Goal: Task Accomplishment & Management: Manage account settings

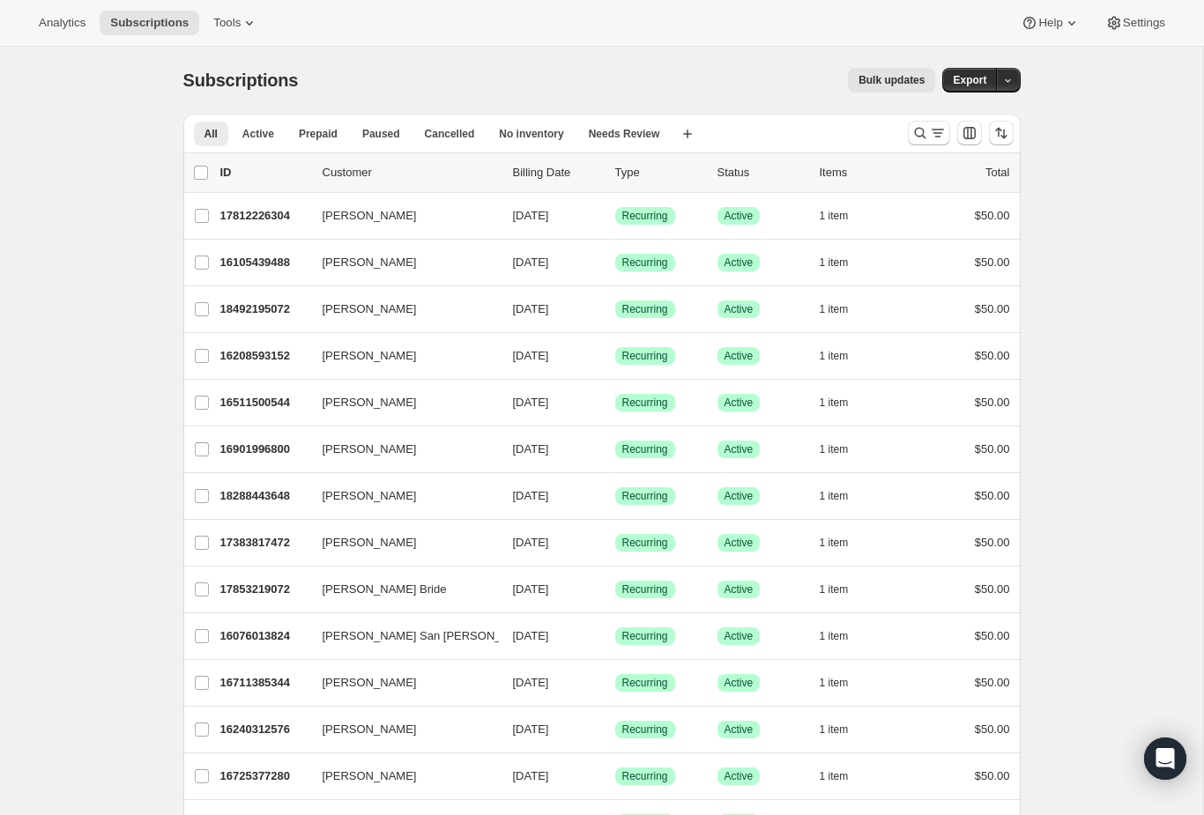
click at [914, 124] on button "Search and filter results" at bounding box center [929, 133] width 42 height 25
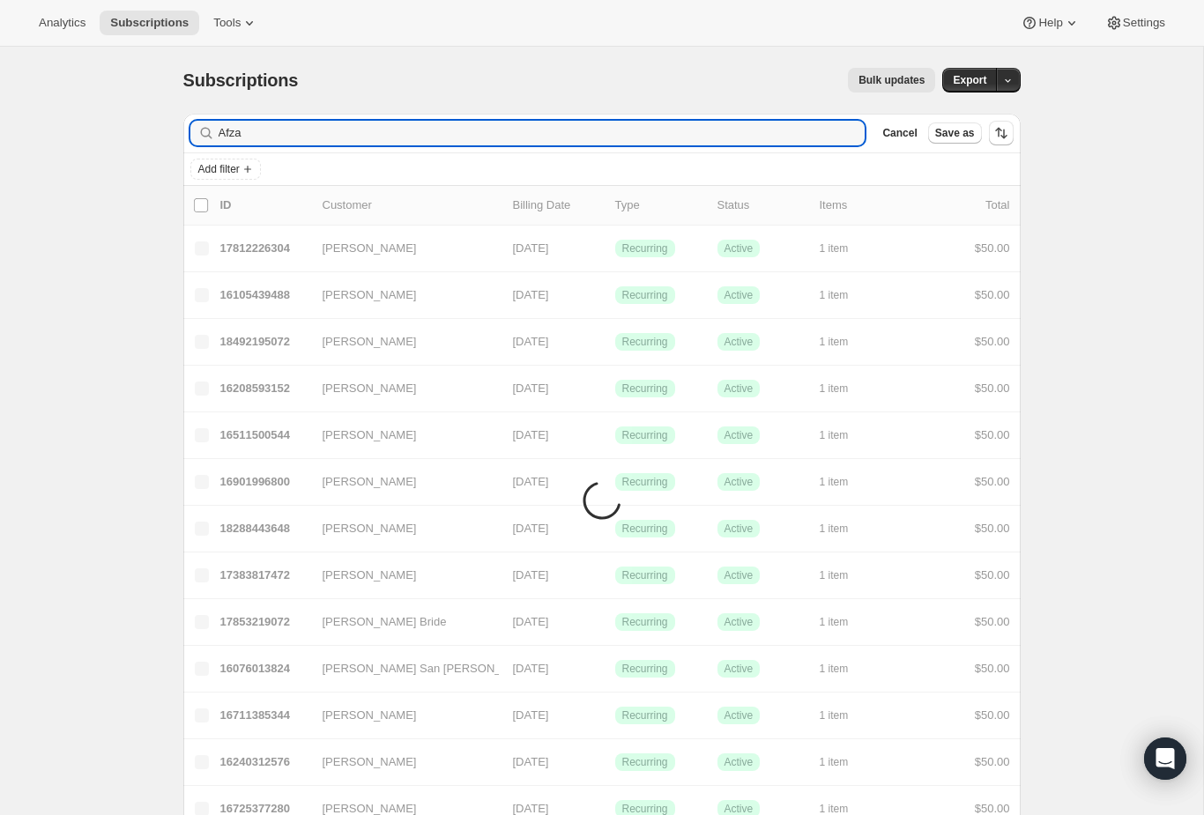
type input "Afzal"
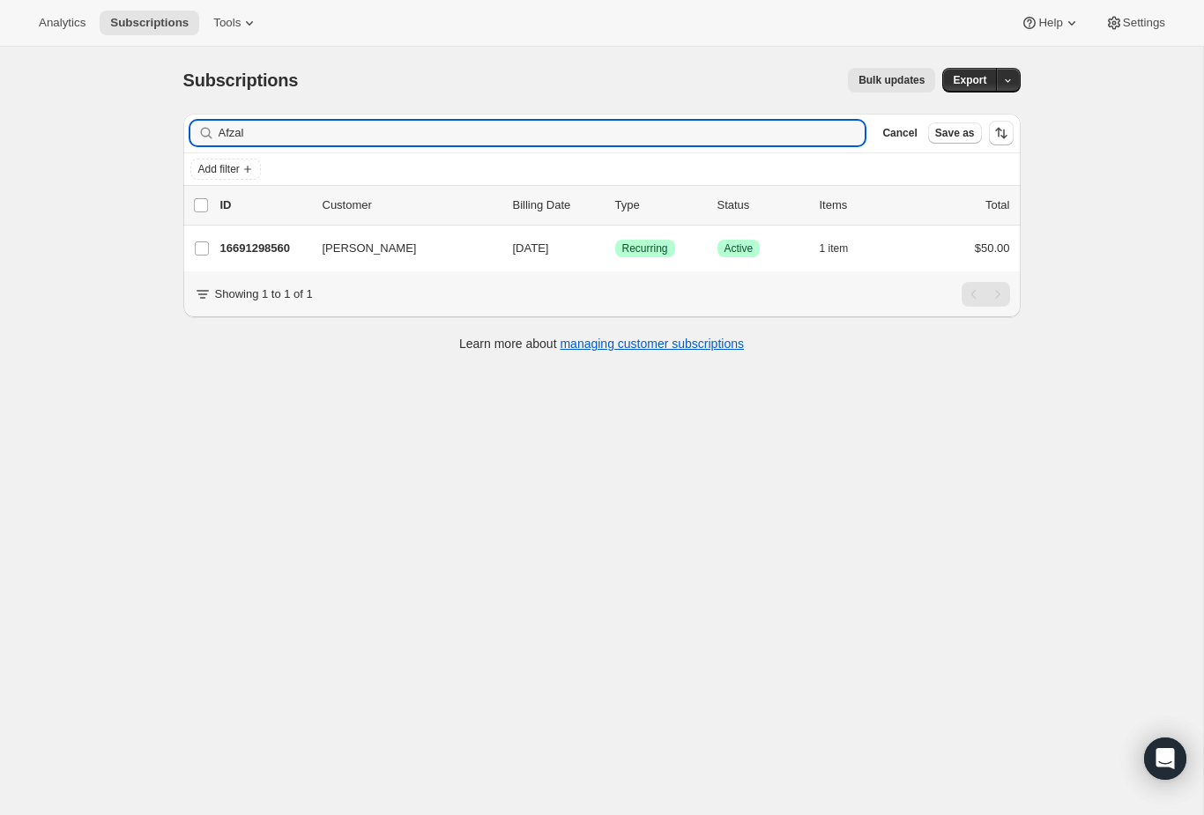
click at [249, 251] on p "16691298560" at bounding box center [264, 249] width 88 height 18
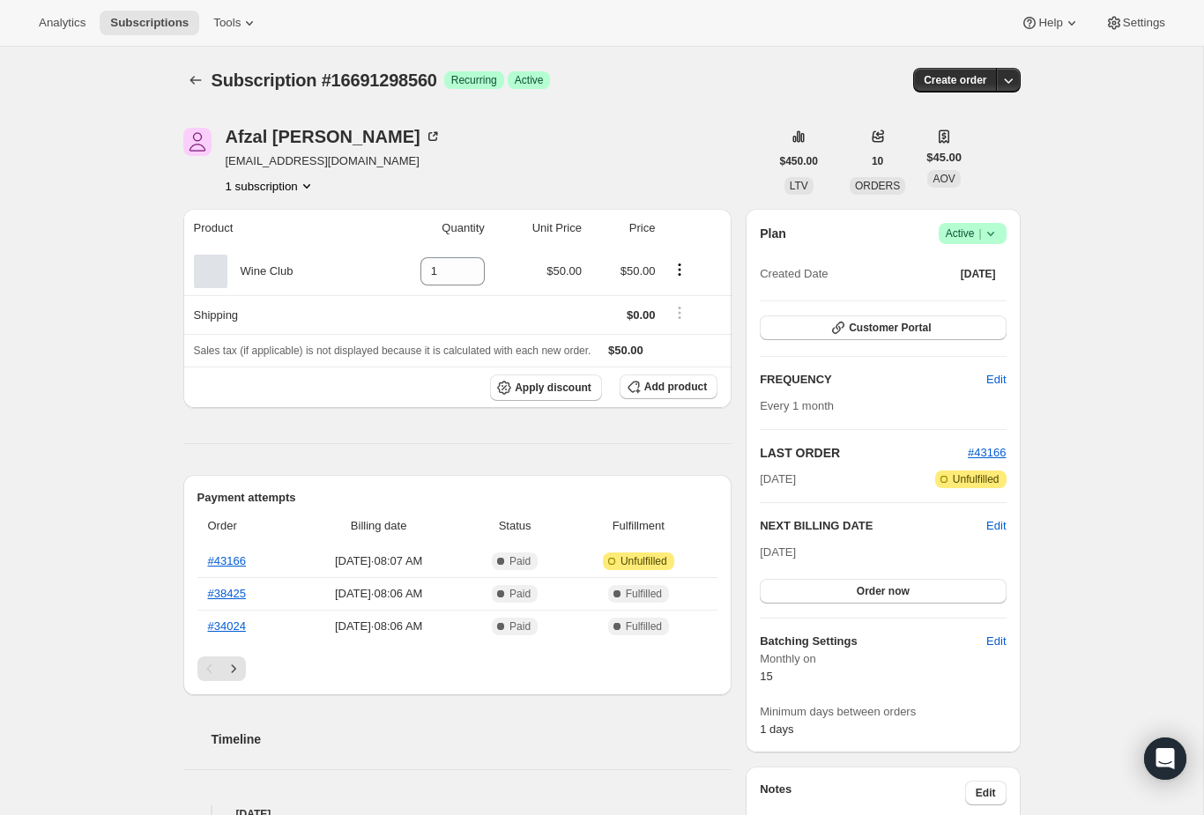
click at [246, 555] on link "#43166" at bounding box center [227, 561] width 38 height 13
click at [195, 80] on icon "Subscriptions" at bounding box center [196, 80] width 18 height 18
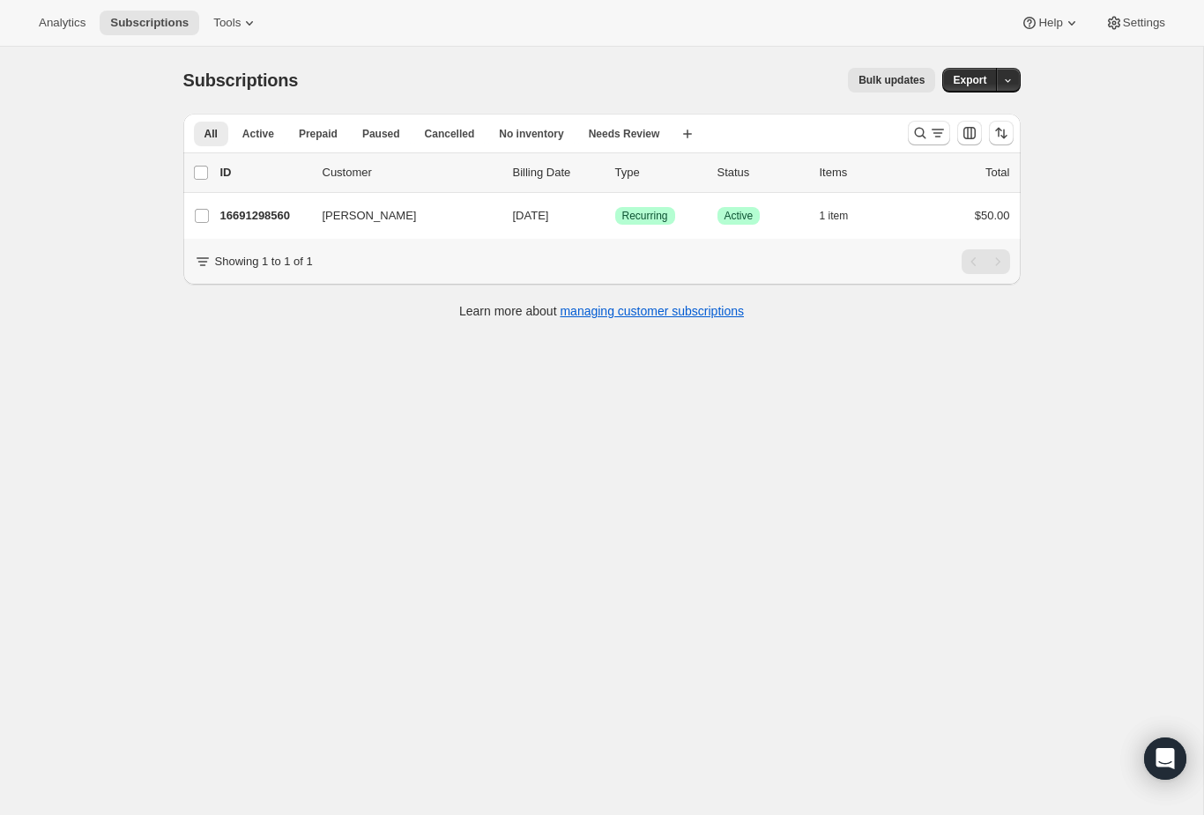
click at [245, 214] on p "16691298560" at bounding box center [264, 216] width 88 height 18
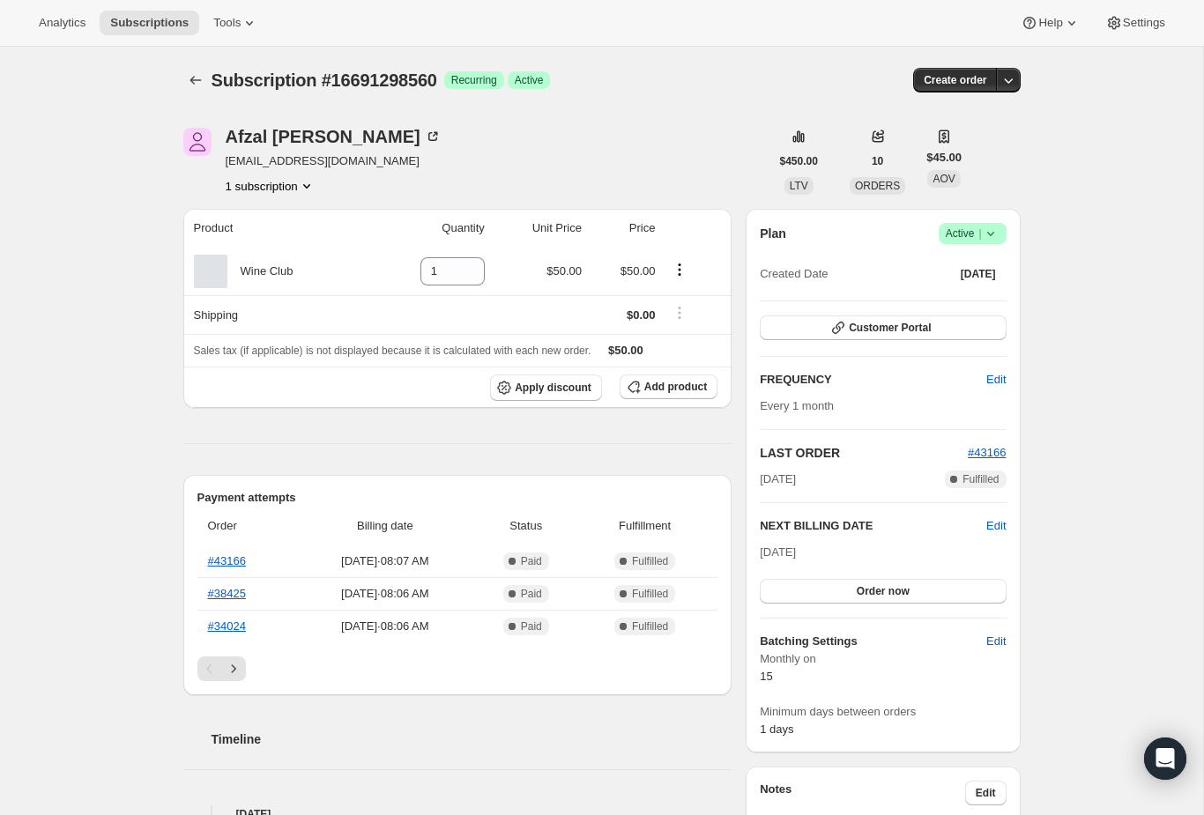
click at [205, 72] on button "Subscriptions" at bounding box center [195, 80] width 25 height 25
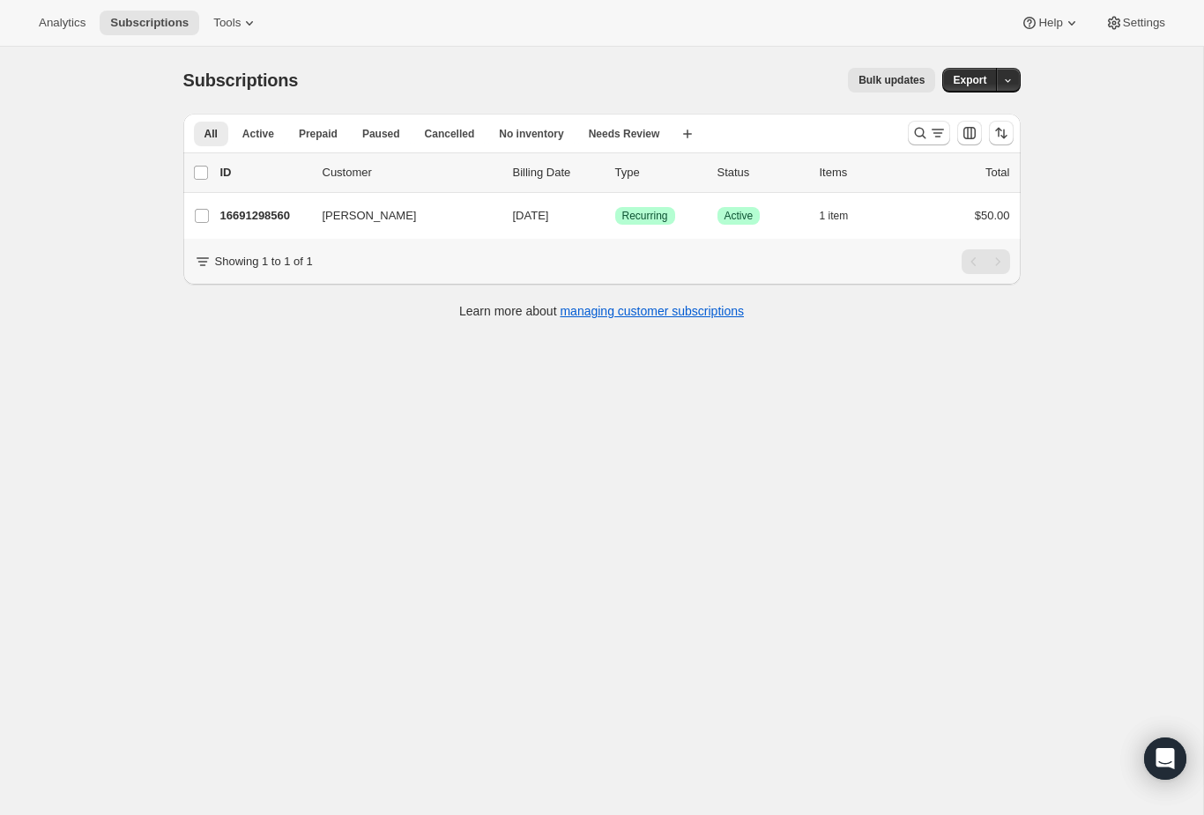
click at [921, 125] on icon "Search and filter results" at bounding box center [921, 133] width 18 height 18
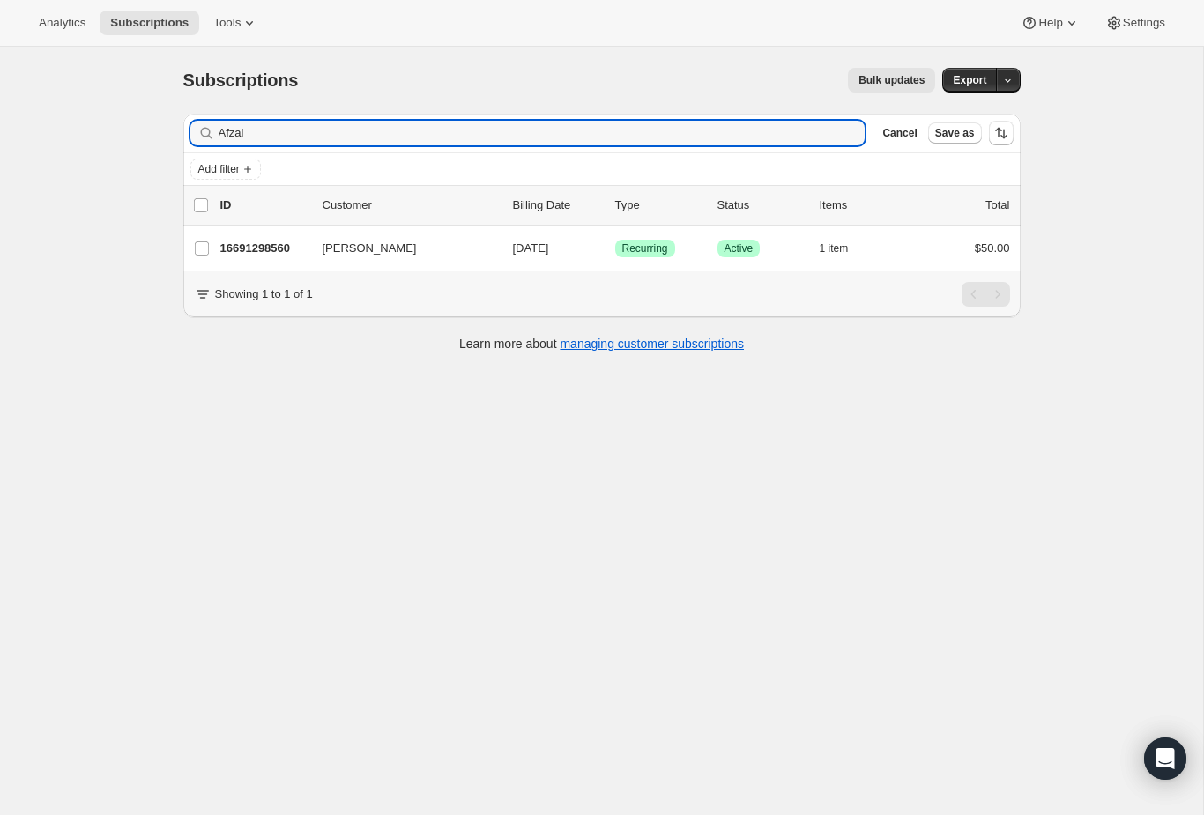
click at [836, 135] on div "Afzal Clear" at bounding box center [527, 133] width 675 height 25
click at [829, 123] on input "Afzal" at bounding box center [526, 133] width 615 height 25
click at [820, 145] on input "Afzal" at bounding box center [526, 133] width 615 height 25
click at [829, 132] on input "Afzal" at bounding box center [526, 133] width 615 height 25
click at [845, 132] on div "Afzal Clear" at bounding box center [527, 133] width 675 height 25
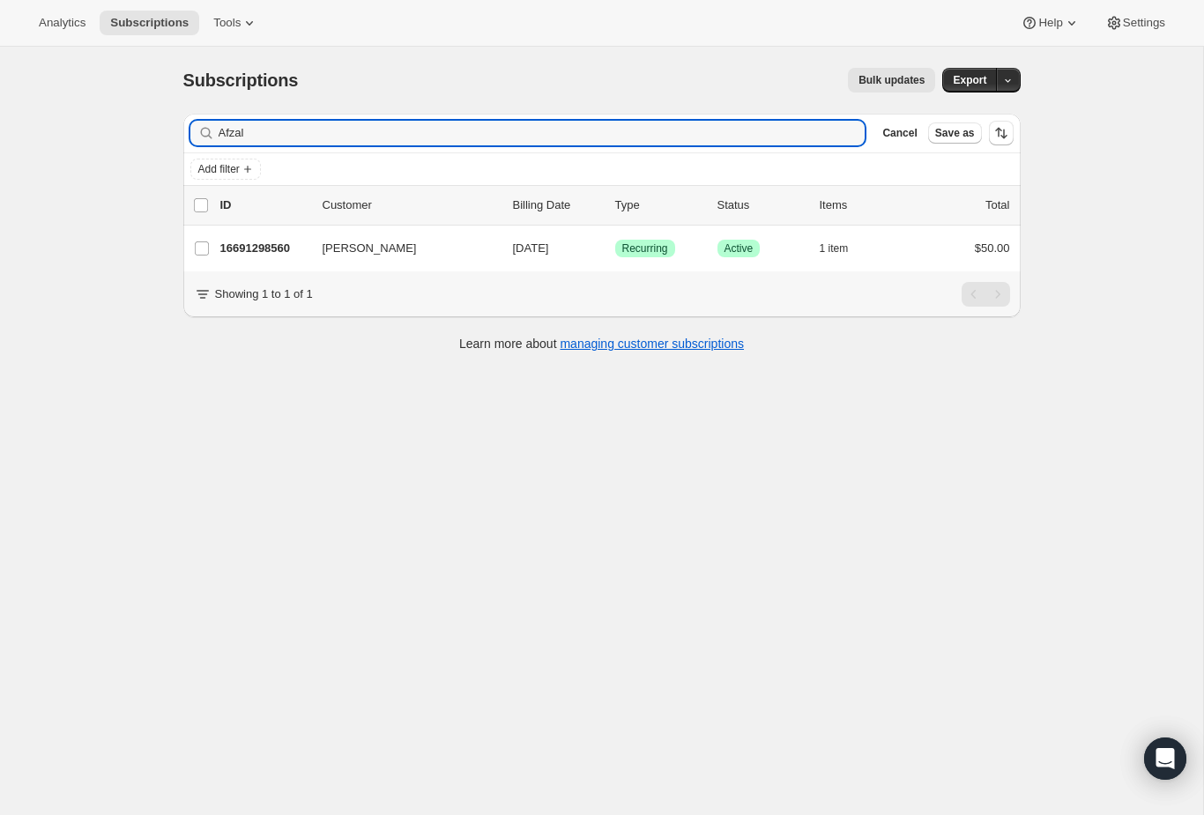
click at [845, 132] on div "Afzal Clear" at bounding box center [527, 133] width 675 height 25
click at [851, 124] on div "Afzal Clear" at bounding box center [527, 133] width 675 height 25
click at [852, 126] on div "Afzal Clear" at bounding box center [527, 133] width 675 height 25
click at [842, 130] on div "Afzal Clear" at bounding box center [527, 133] width 675 height 25
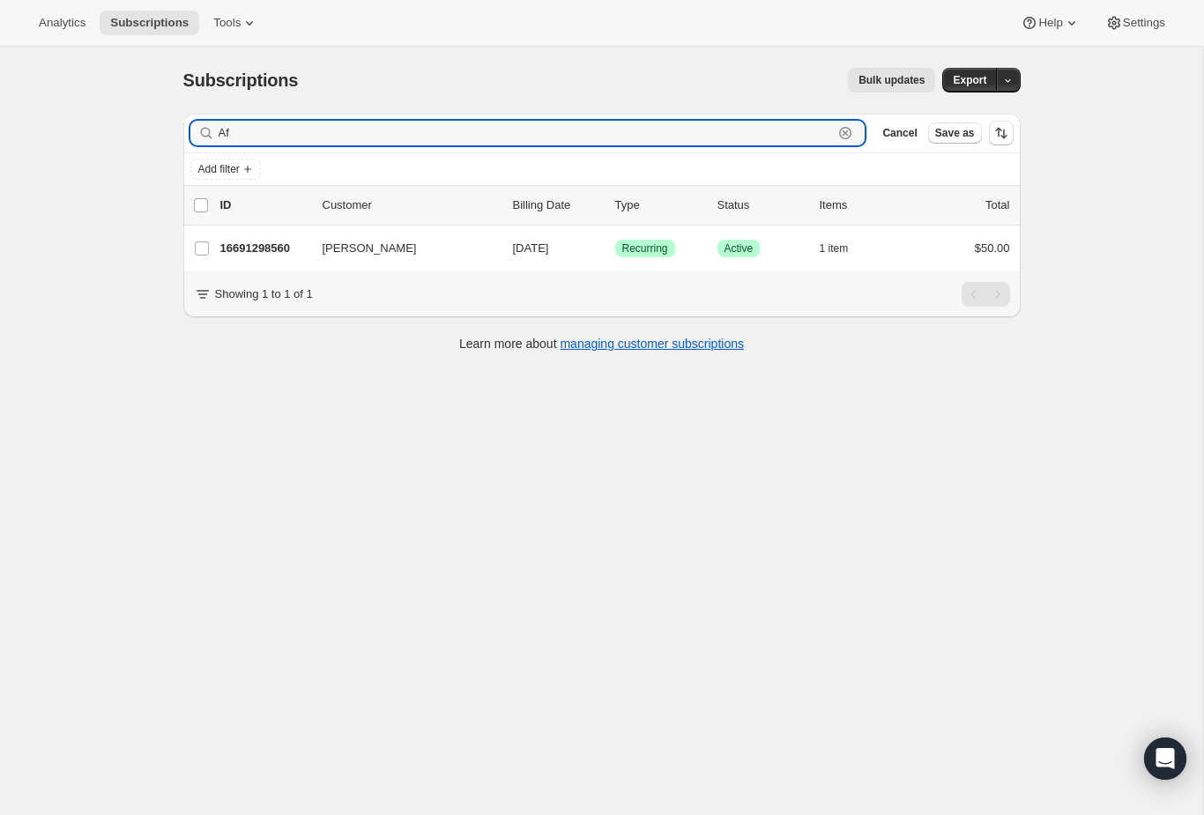
type input "A"
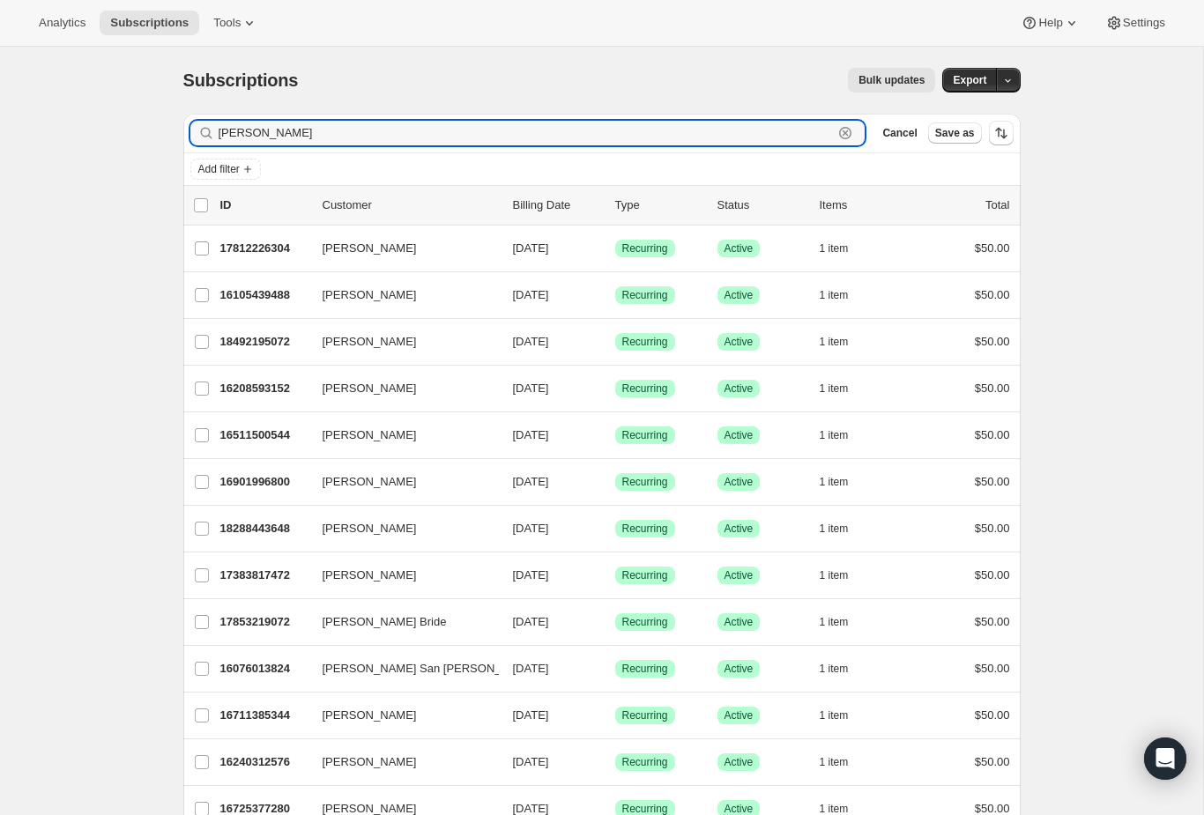
type input "[PERSON_NAME]"
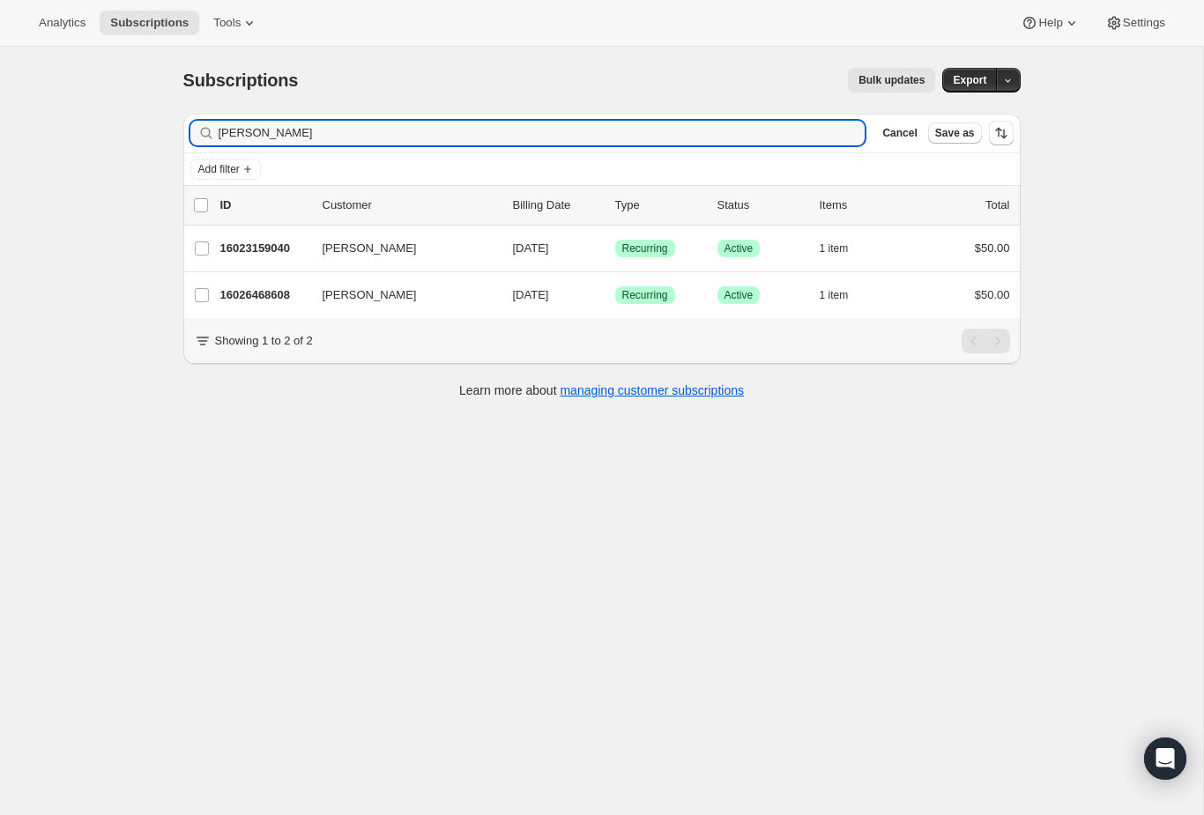
click at [279, 244] on p "16023159040" at bounding box center [264, 249] width 88 height 18
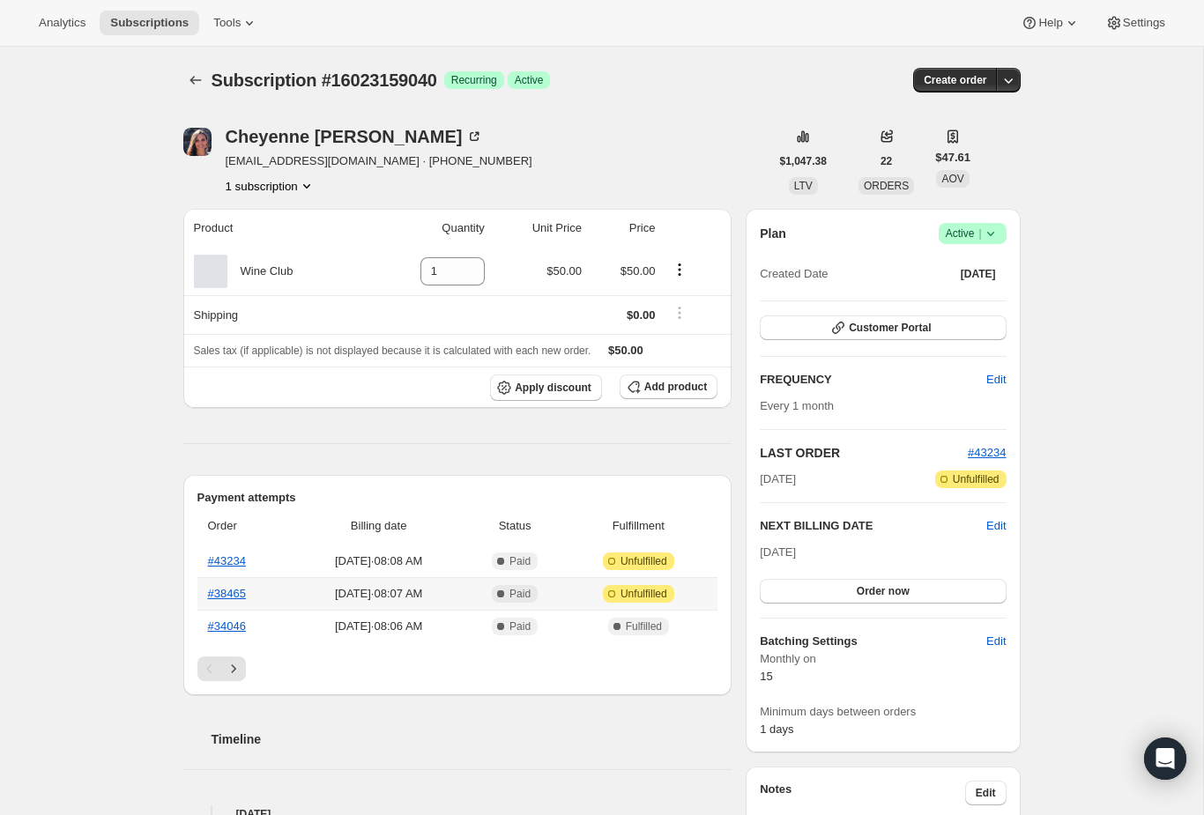
click at [223, 591] on link "#38465" at bounding box center [227, 593] width 38 height 13
click at [217, 556] on link "#43234" at bounding box center [227, 561] width 38 height 13
click at [684, 808] on h4 "[DATE]" at bounding box center [457, 815] width 549 height 18
click at [172, 90] on div "Subscription #16023159040. This page is ready Subscription #16023159040 Success…" at bounding box center [602, 725] width 880 height 1357
click at [203, 62] on div "Subscription #16023159040. This page is ready Subscription #16023159040 Success…" at bounding box center [601, 80] width 837 height 67
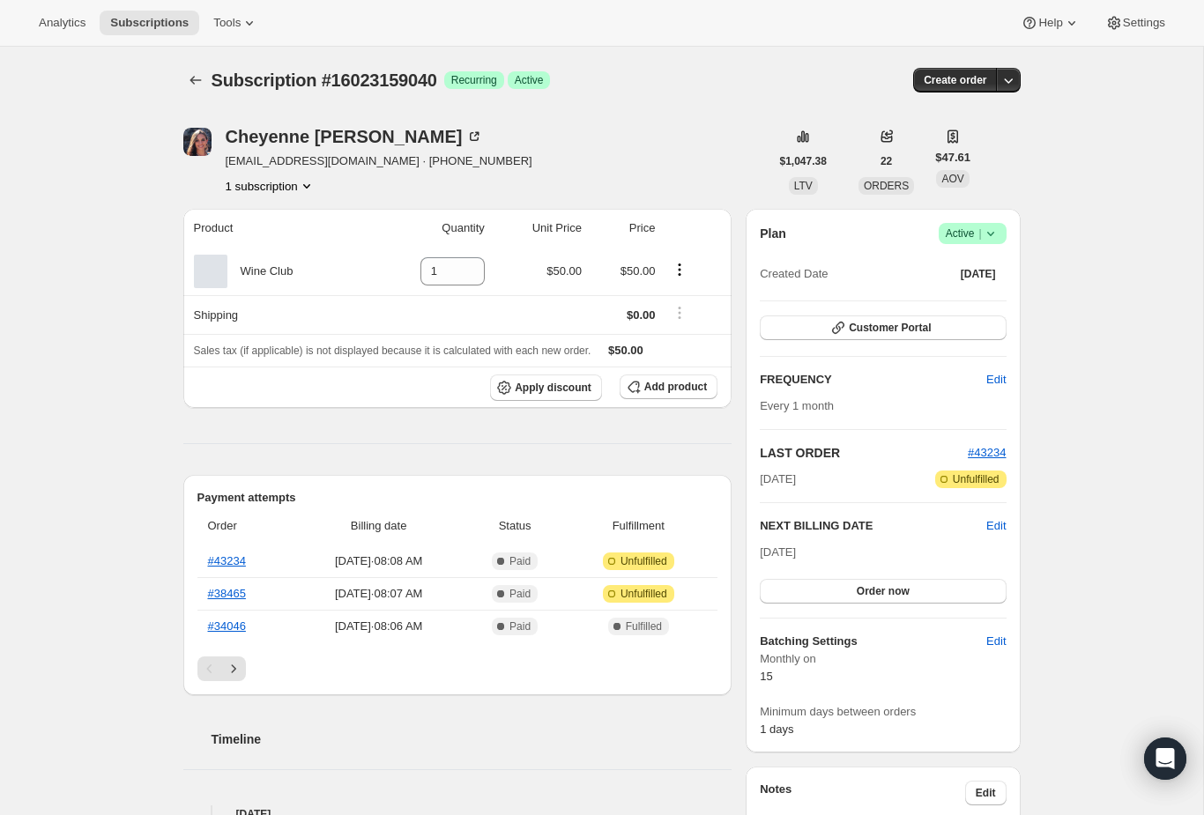
click at [198, 62] on div "Subscription #16023159040. This page is ready Subscription #16023159040 Success…" at bounding box center [601, 80] width 837 height 67
click at [197, 62] on div "Subscription #16023159040. This page is ready Subscription #16023159040 Success…" at bounding box center [601, 80] width 837 height 67
click at [187, 85] on icon "Subscriptions" at bounding box center [196, 80] width 18 height 18
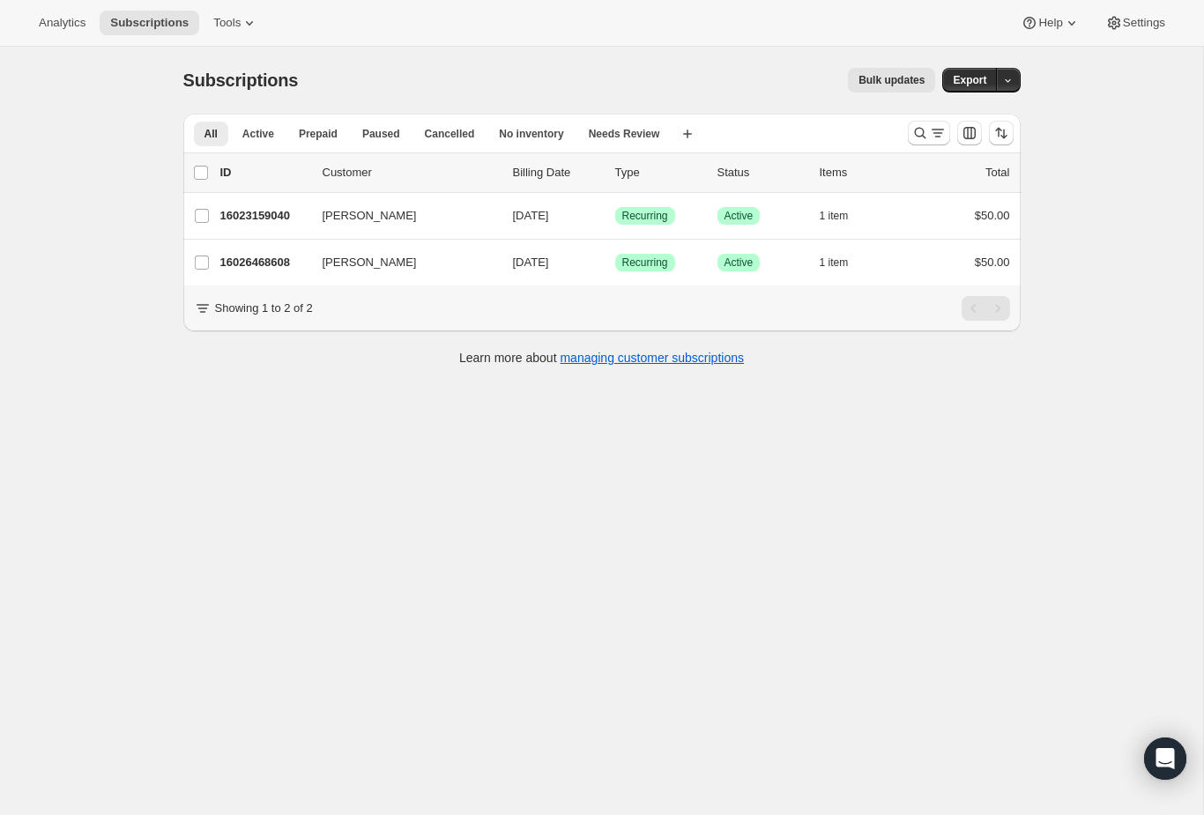
click at [908, 125] on button "Search and filter results" at bounding box center [929, 133] width 42 height 25
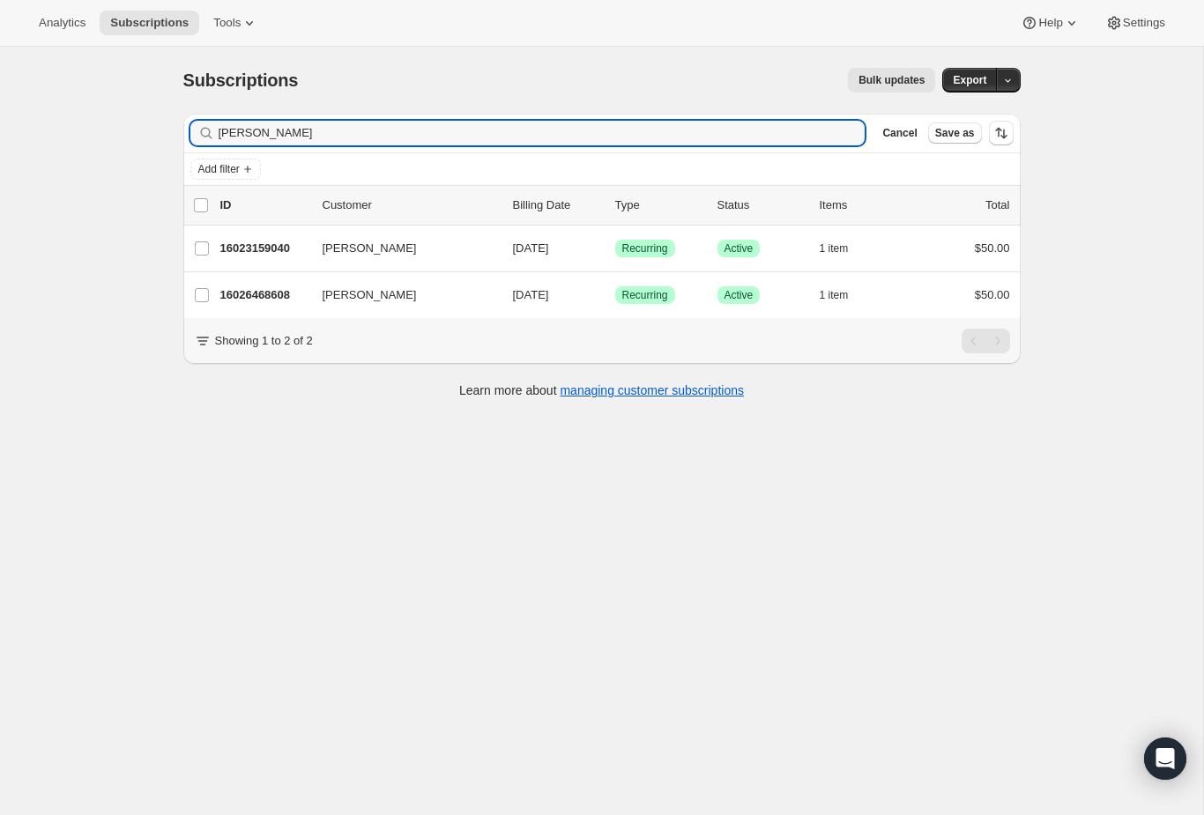
click at [837, 105] on div "Subscriptions. This page is ready Subscriptions Bulk updates More actions Bulk …" at bounding box center [601, 80] width 837 height 67
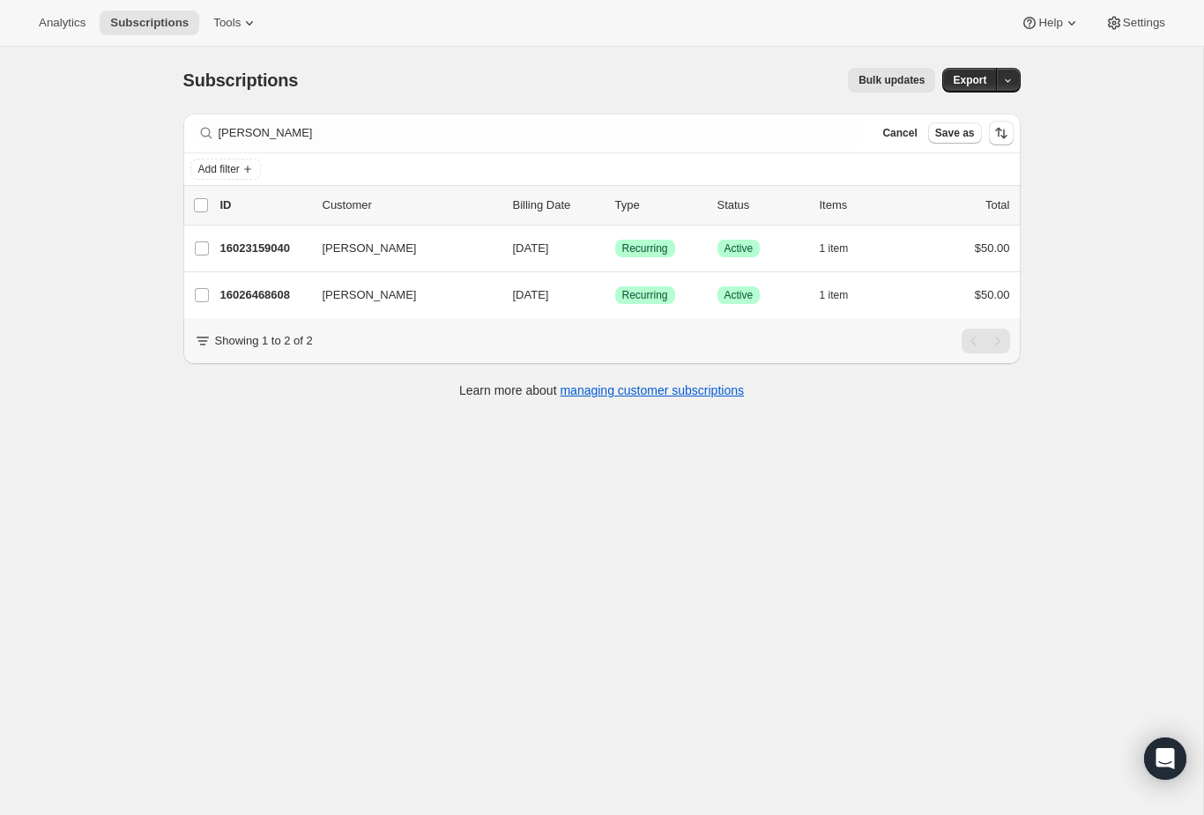
click at [906, 123] on button "Cancel" at bounding box center [899, 133] width 48 height 21
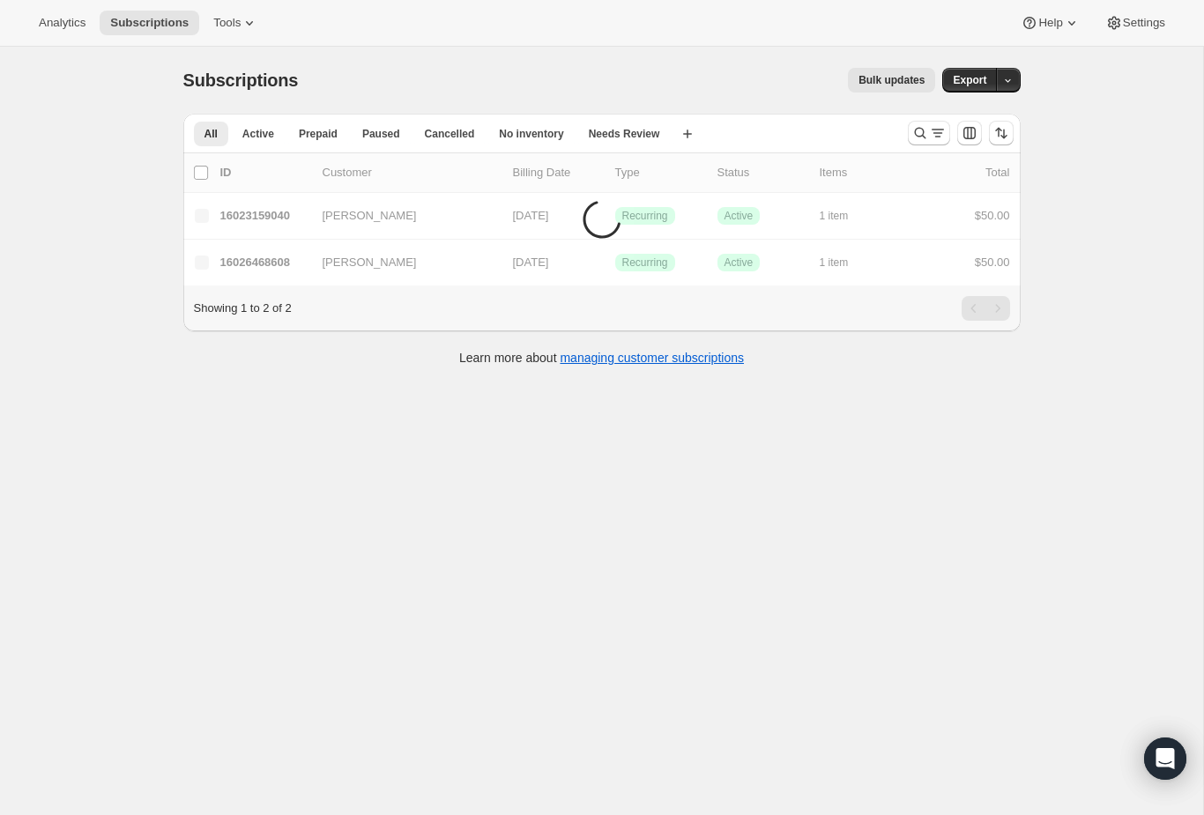
click at [912, 130] on icon "Search and filter results" at bounding box center [921, 133] width 18 height 18
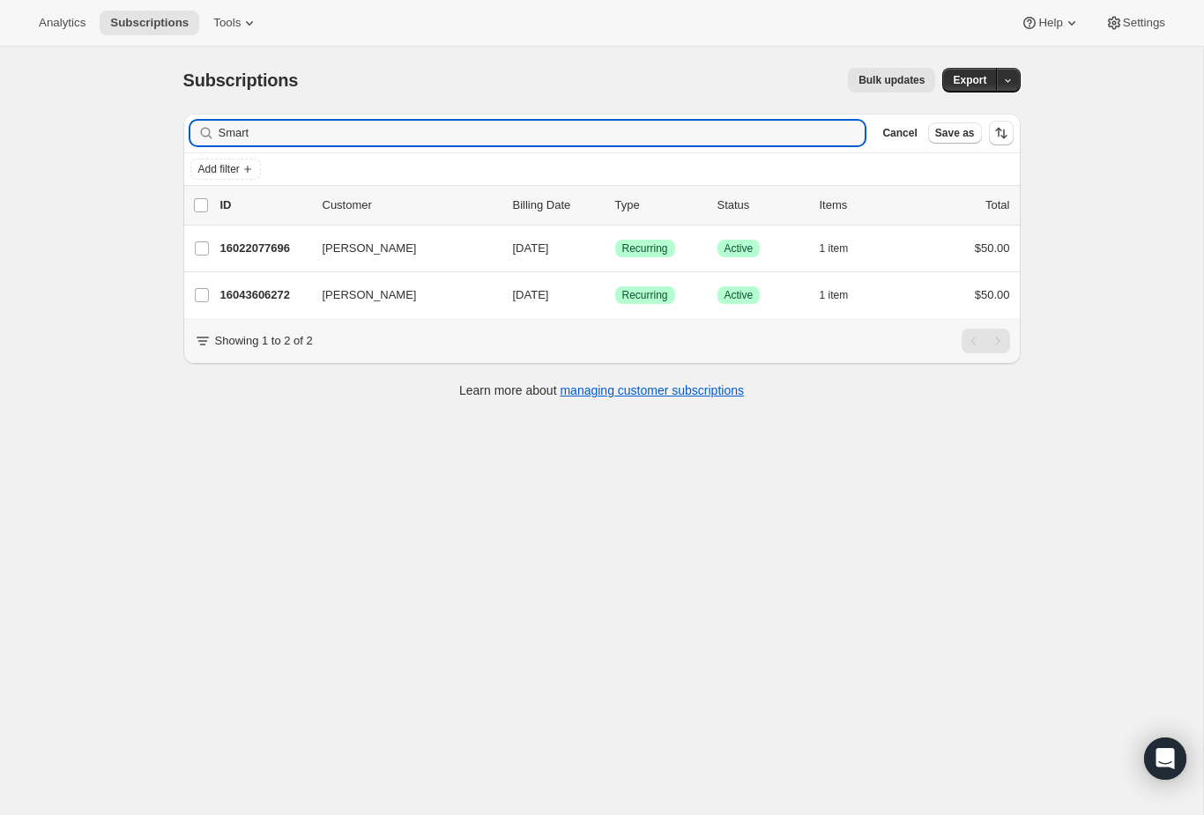
type input "Smart"
click at [272, 258] on div "16022077696 [PERSON_NAME] [DATE] Success Recurring Success Active 1 item $50.00" at bounding box center [615, 248] width 790 height 25
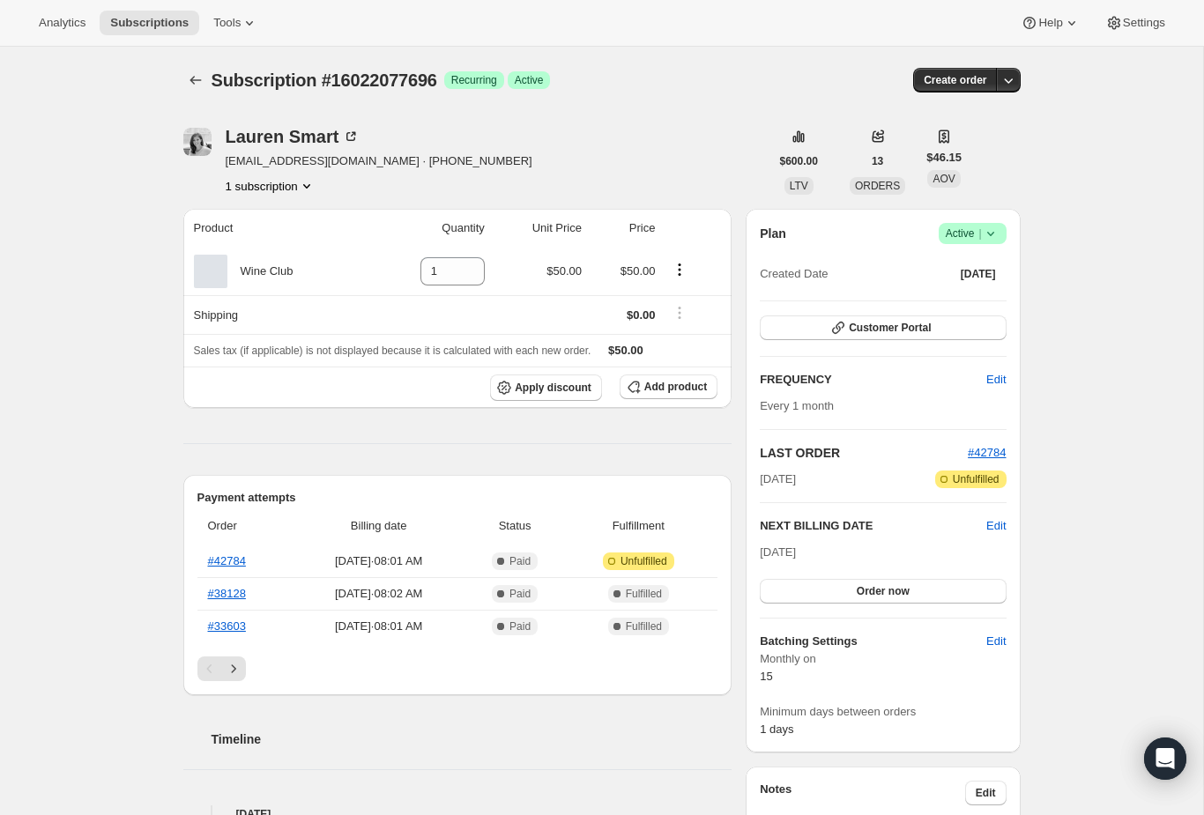
click at [232, 567] on link "#42784" at bounding box center [227, 561] width 38 height 13
